Goal: Task Accomplishment & Management: Use online tool/utility

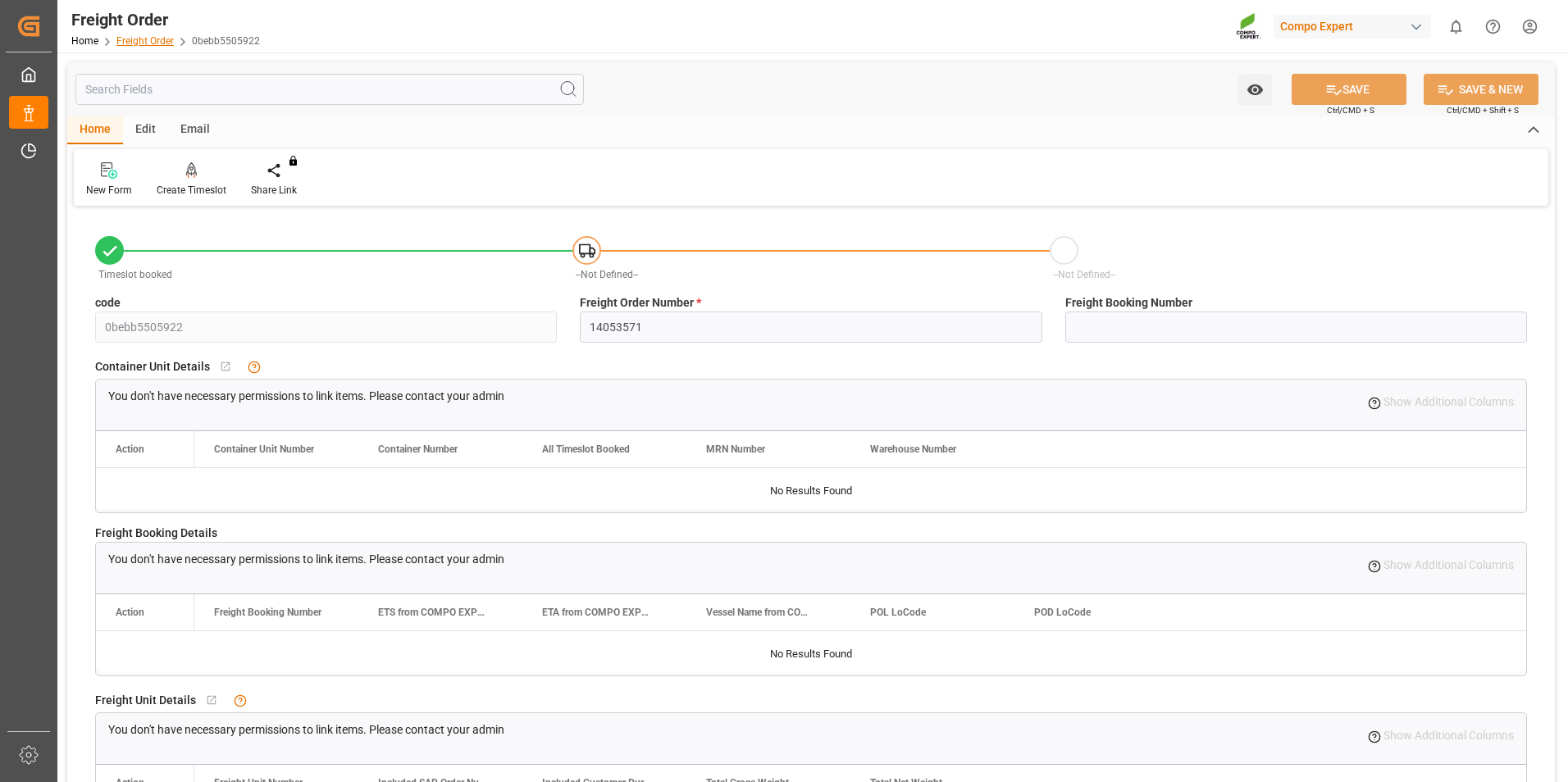
click at [139, 41] on link "Freight Order" at bounding box center [145, 41] width 58 height 12
